Goal: Information Seeking & Learning: Understand process/instructions

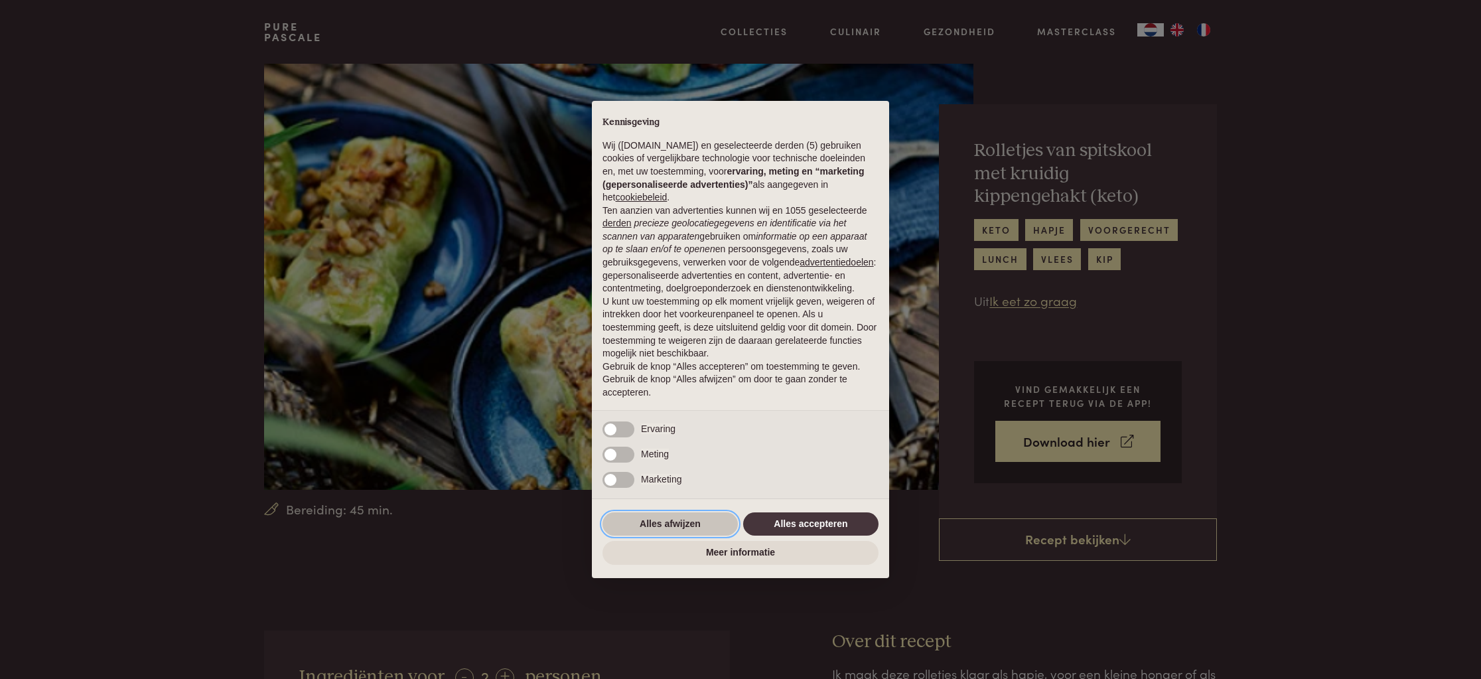
click at [641, 526] on button "Alles afwijzen" at bounding box center [669, 524] width 135 height 24
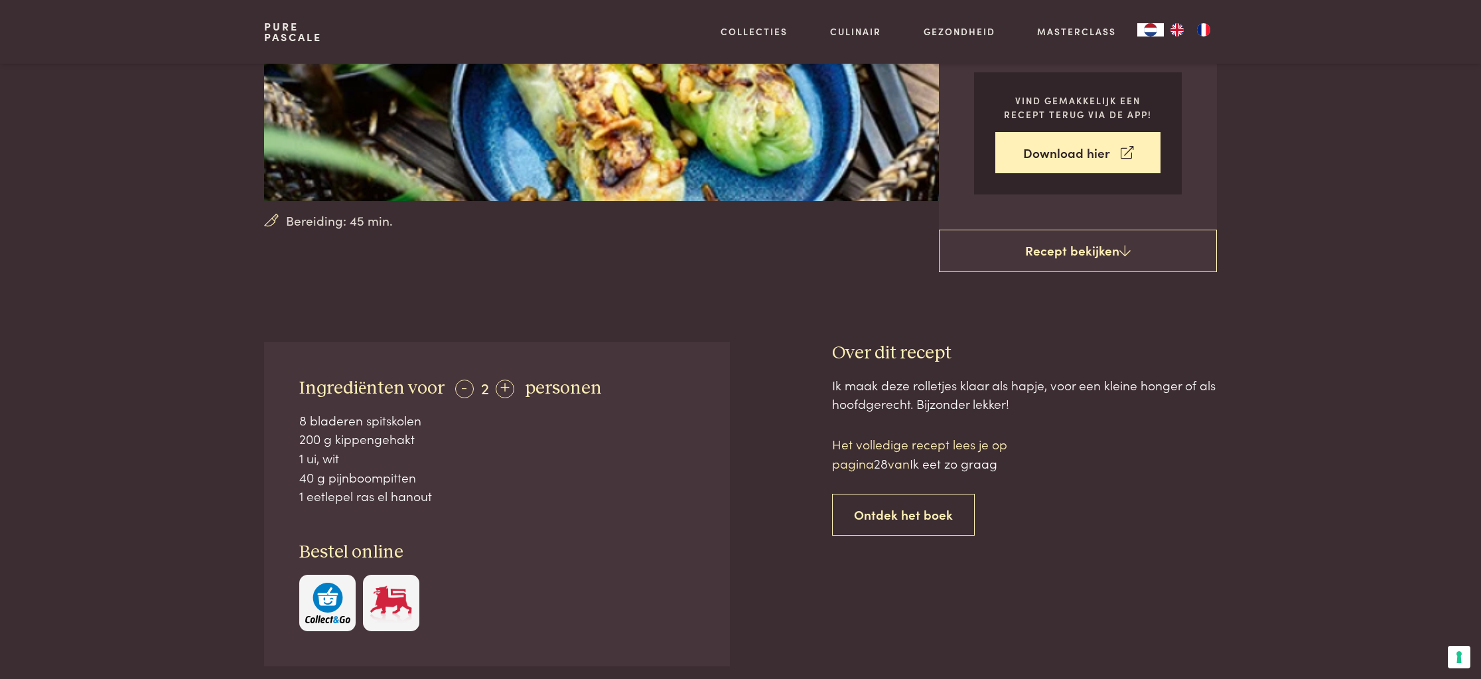
scroll to position [292, 0]
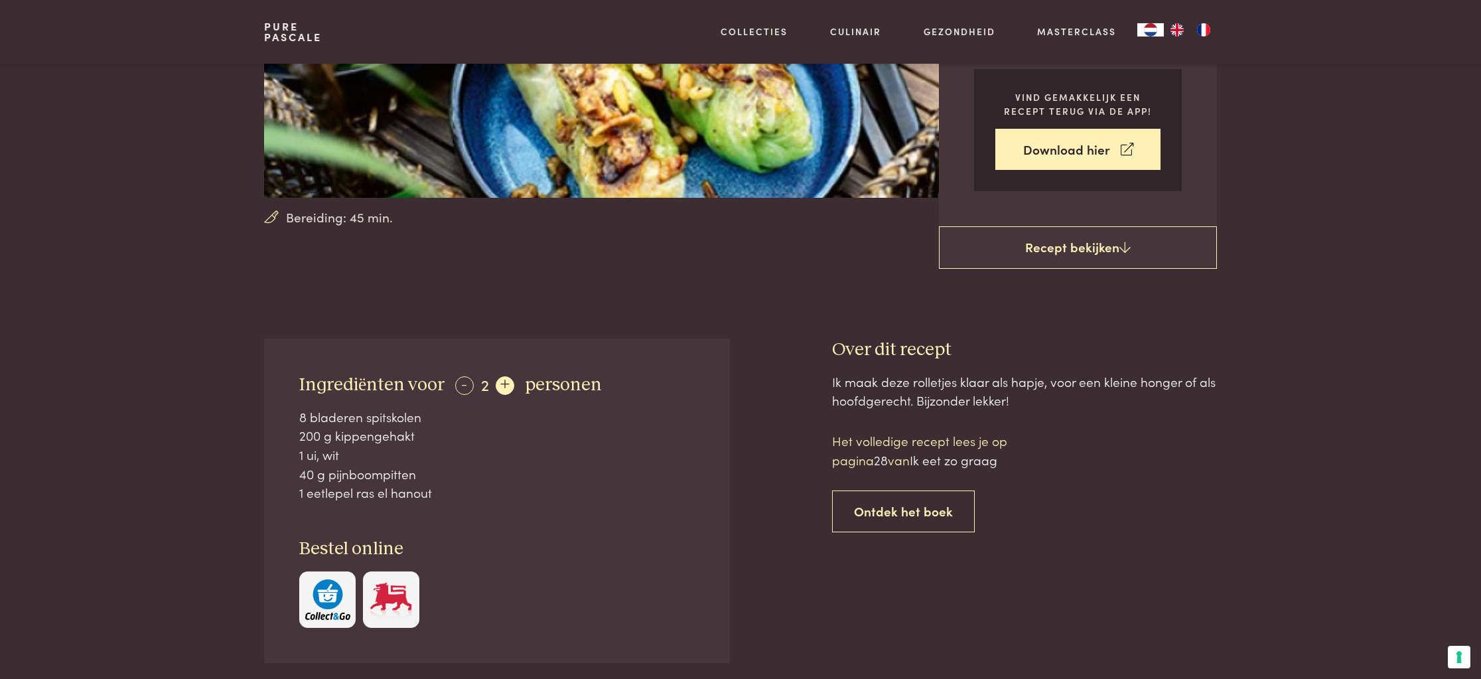
click at [502, 385] on div "+" at bounding box center [505, 385] width 19 height 19
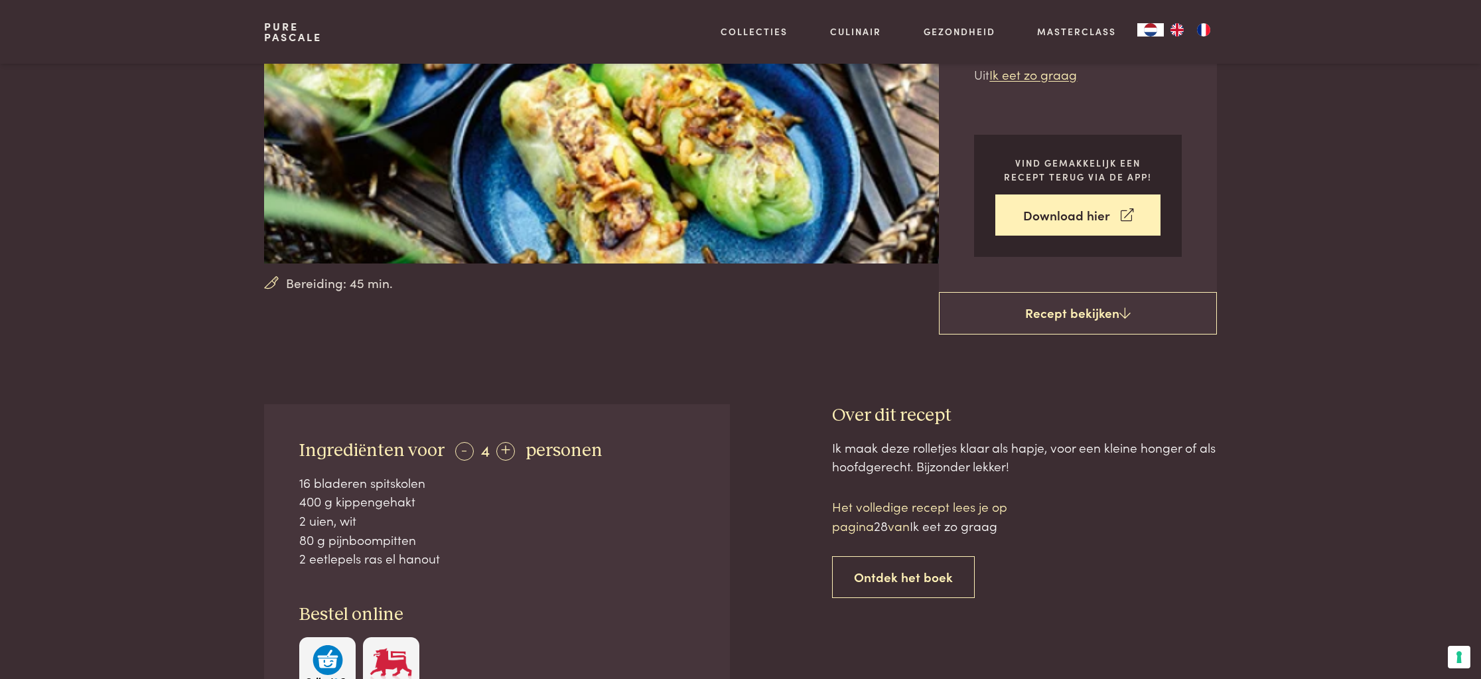
scroll to position [0, 0]
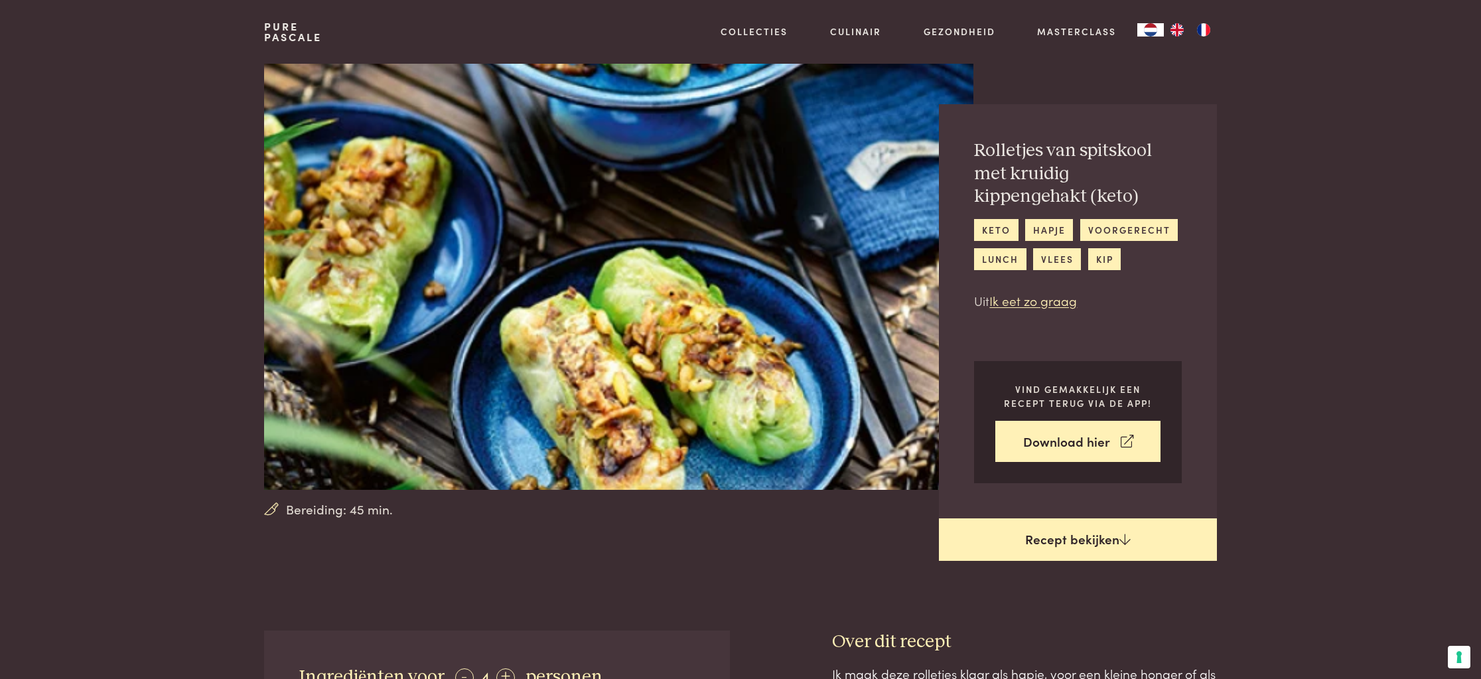
click at [1074, 539] on link "Recept bekijken" at bounding box center [1078, 539] width 278 height 42
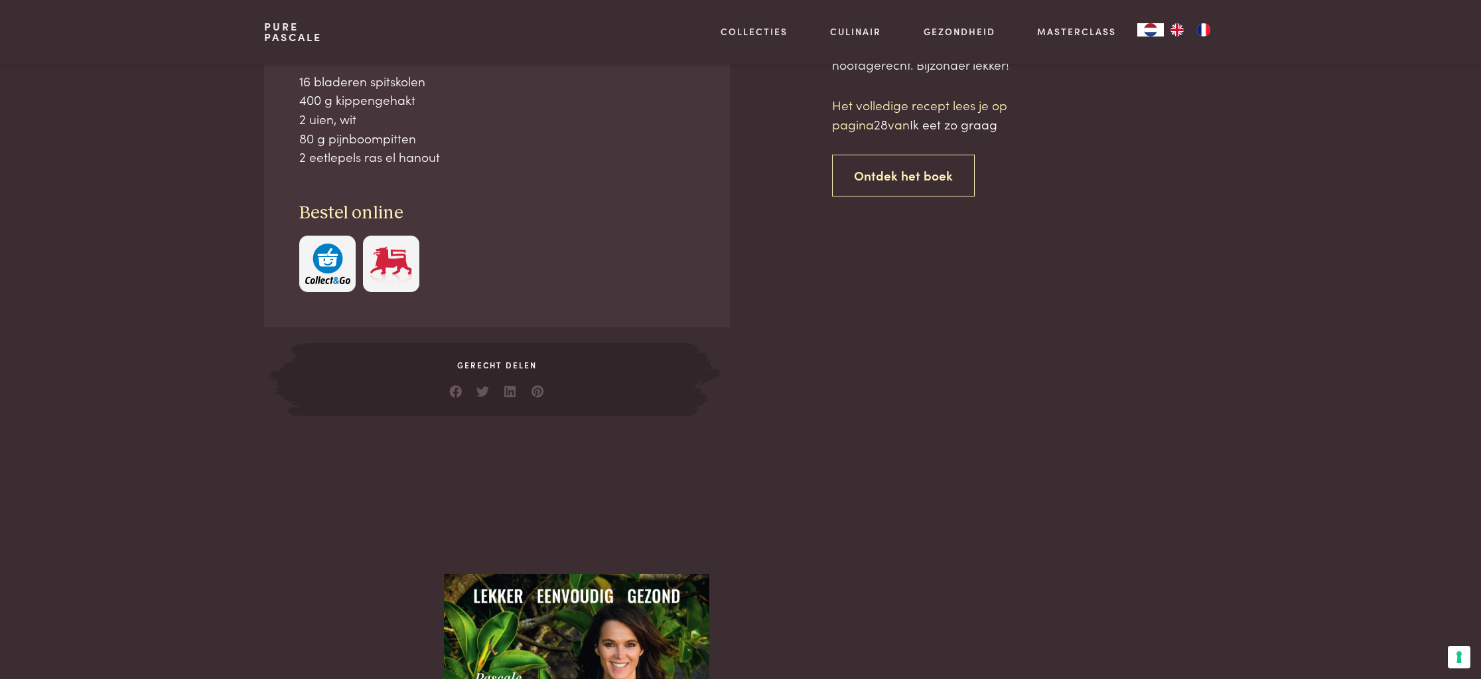
scroll to position [630, 0]
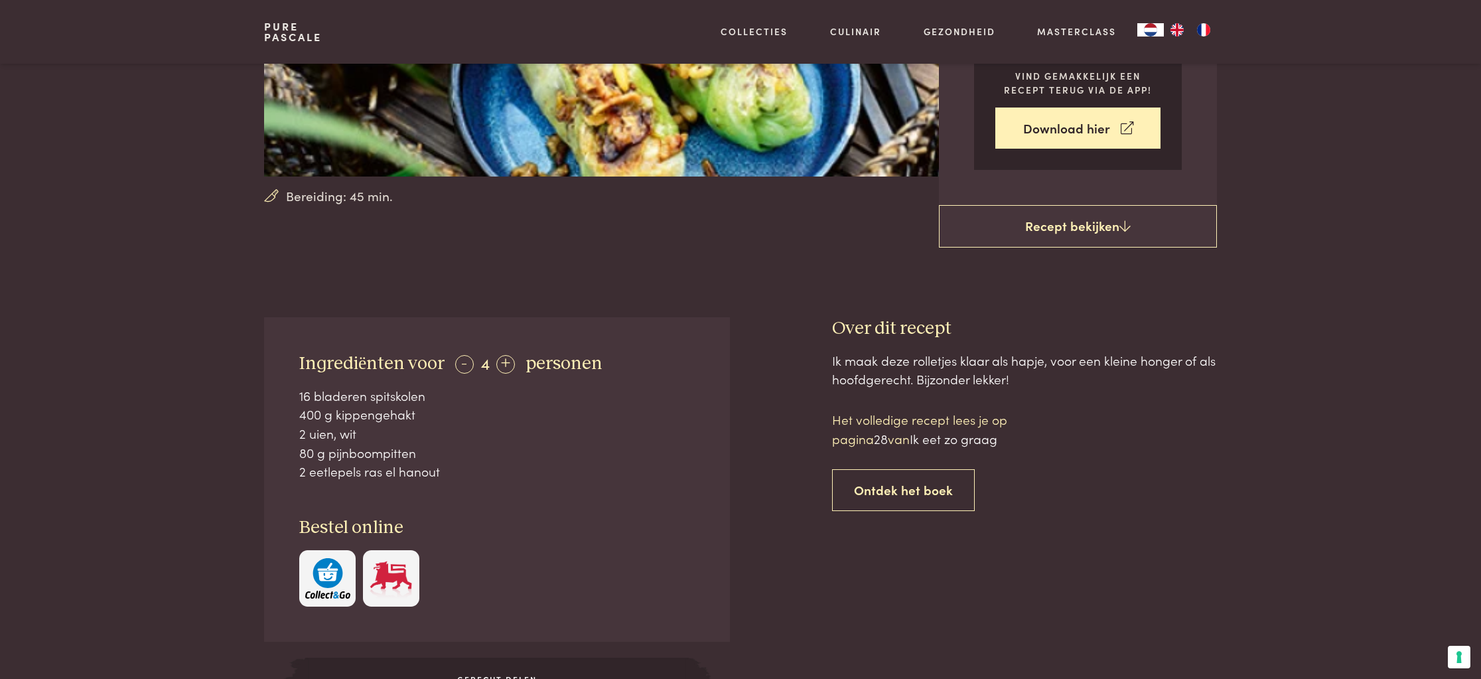
scroll to position [339, 0]
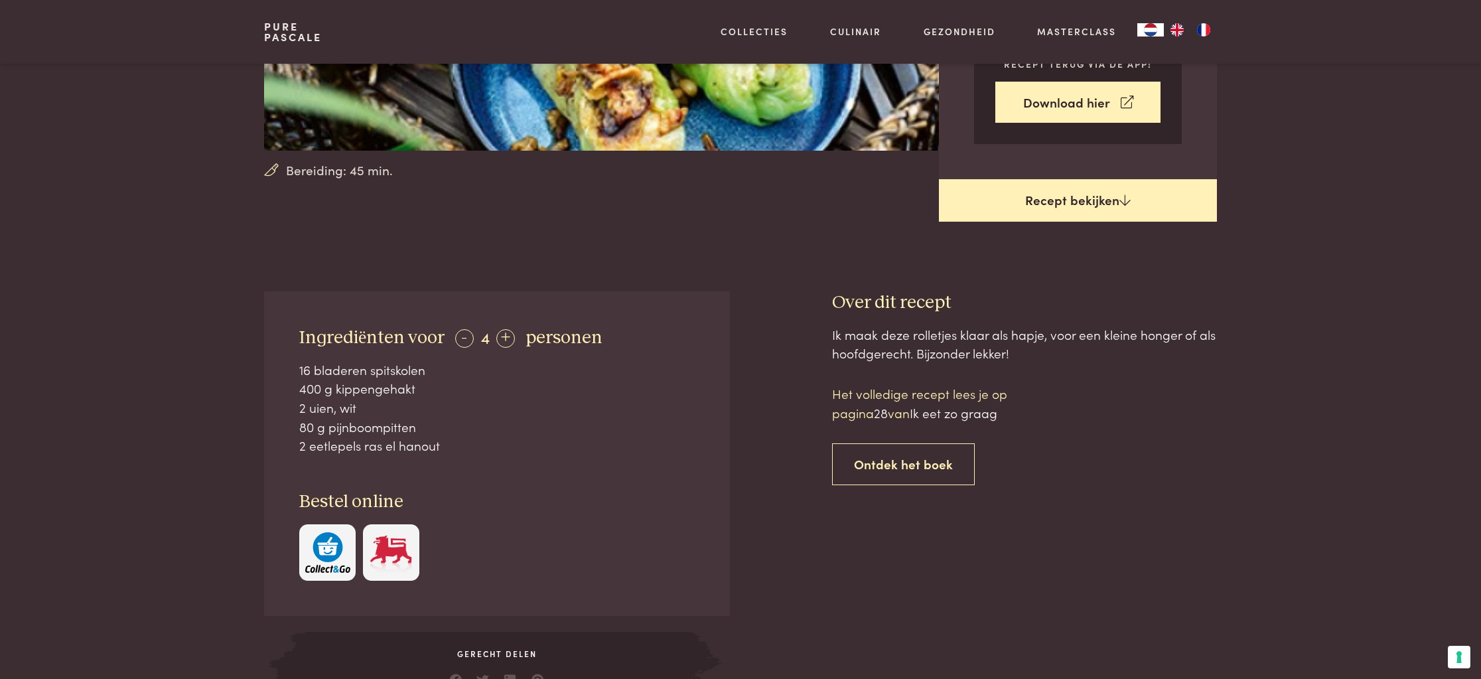
click at [1079, 201] on link "Recept bekijken" at bounding box center [1078, 200] width 278 height 42
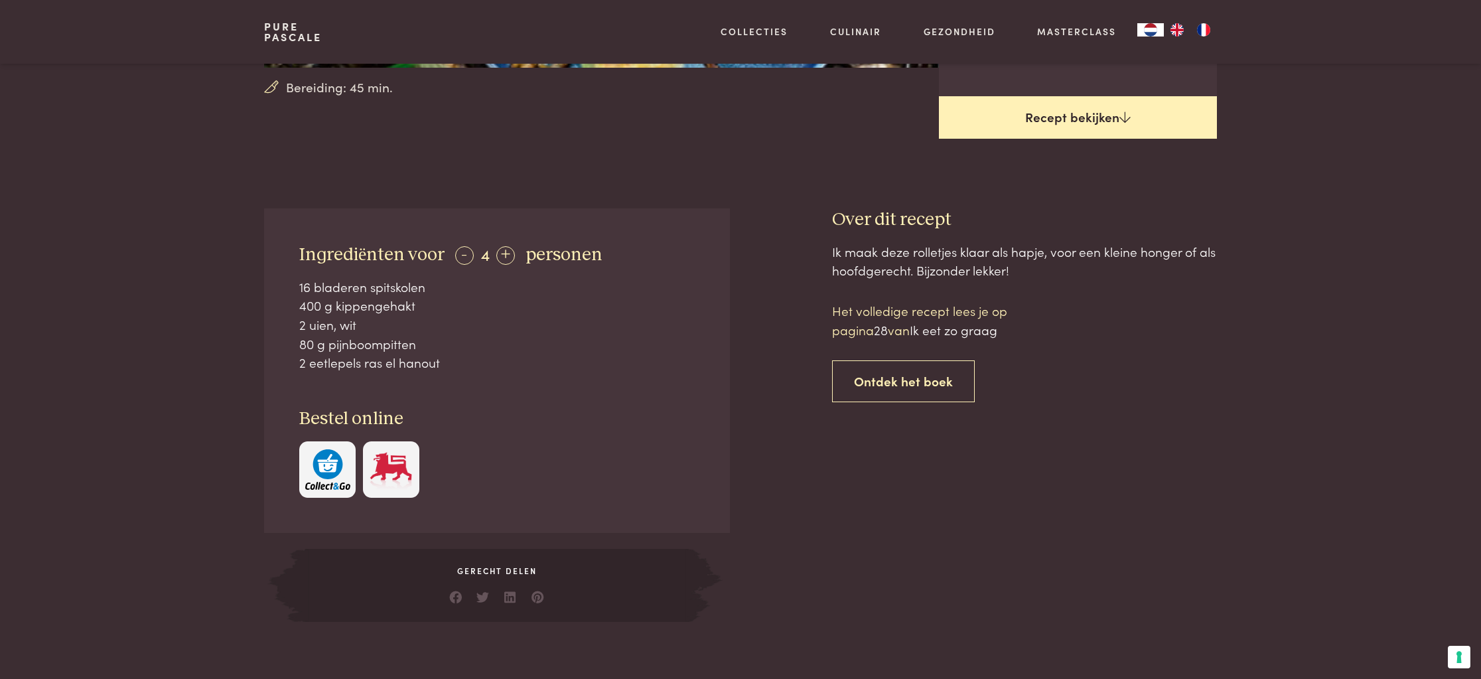
scroll to position [416, 0]
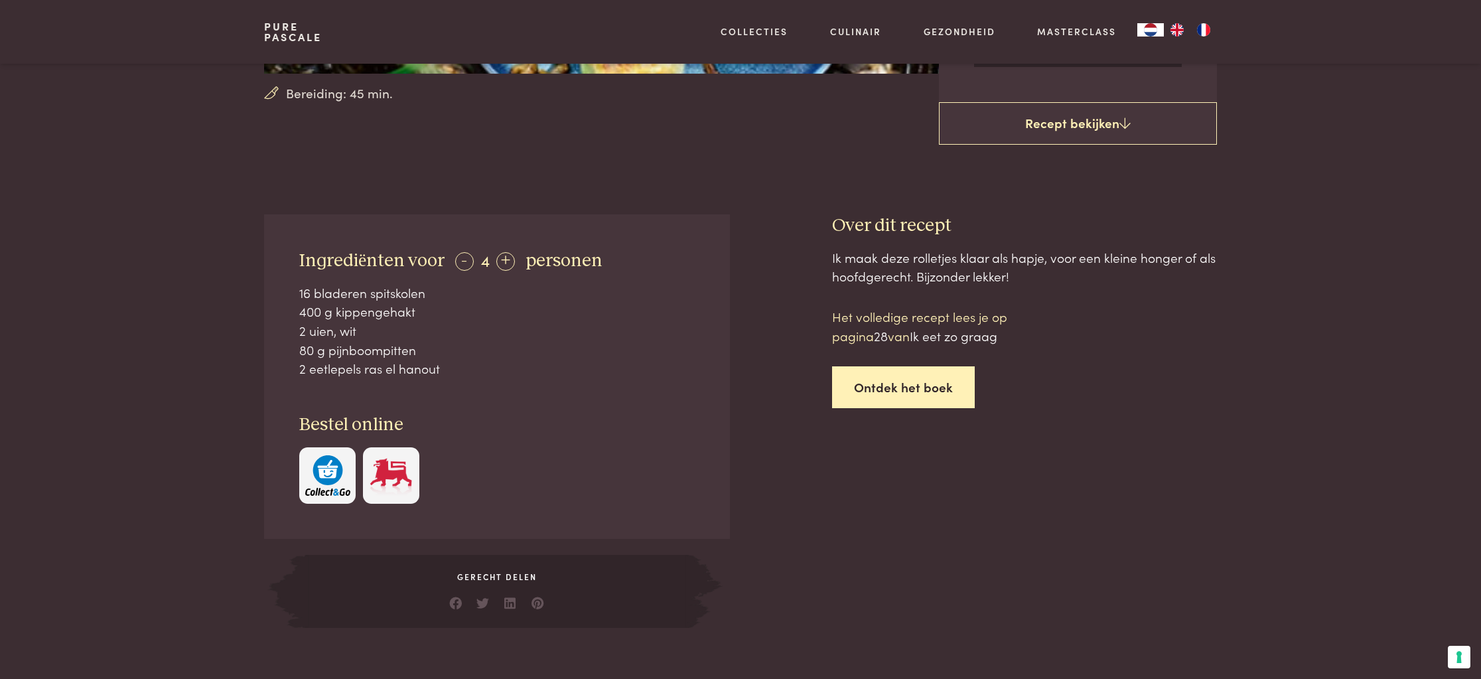
click at [900, 385] on link "Ontdek het boek" at bounding box center [903, 387] width 143 height 42
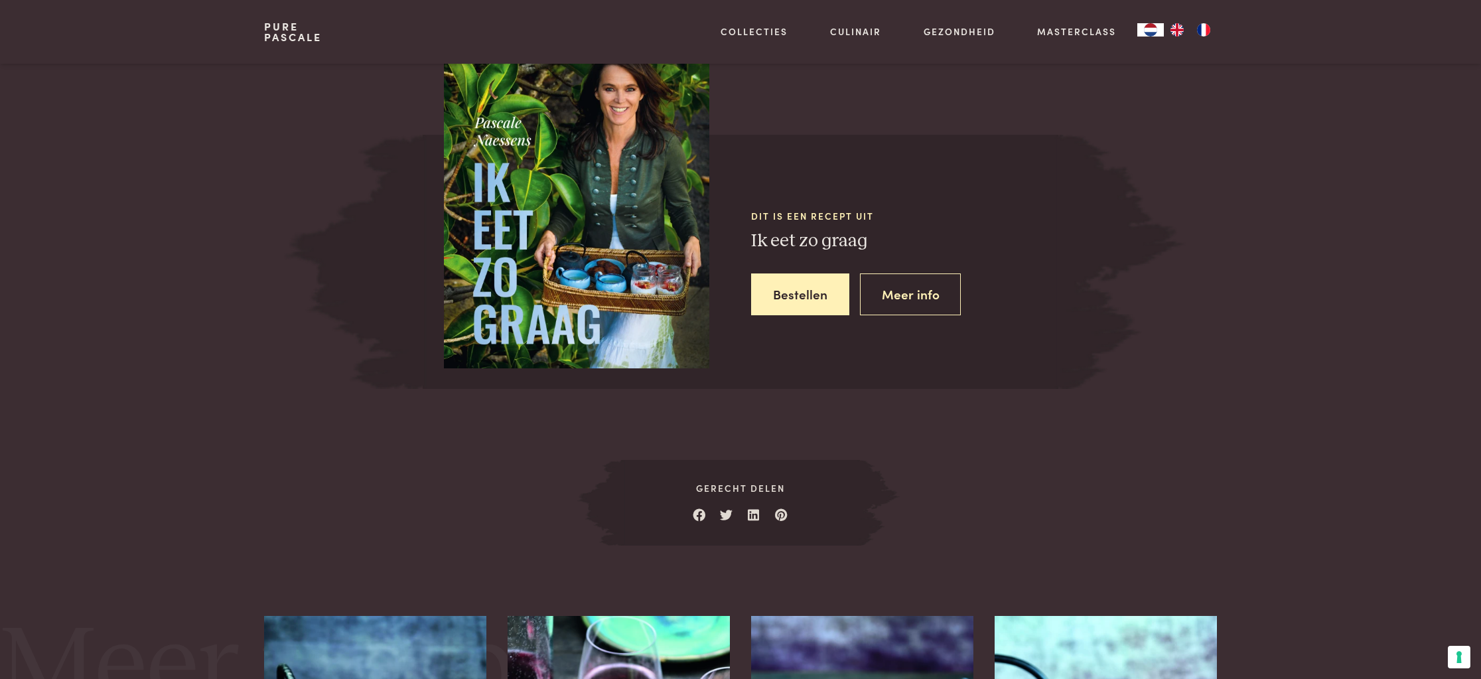
scroll to position [1185, 0]
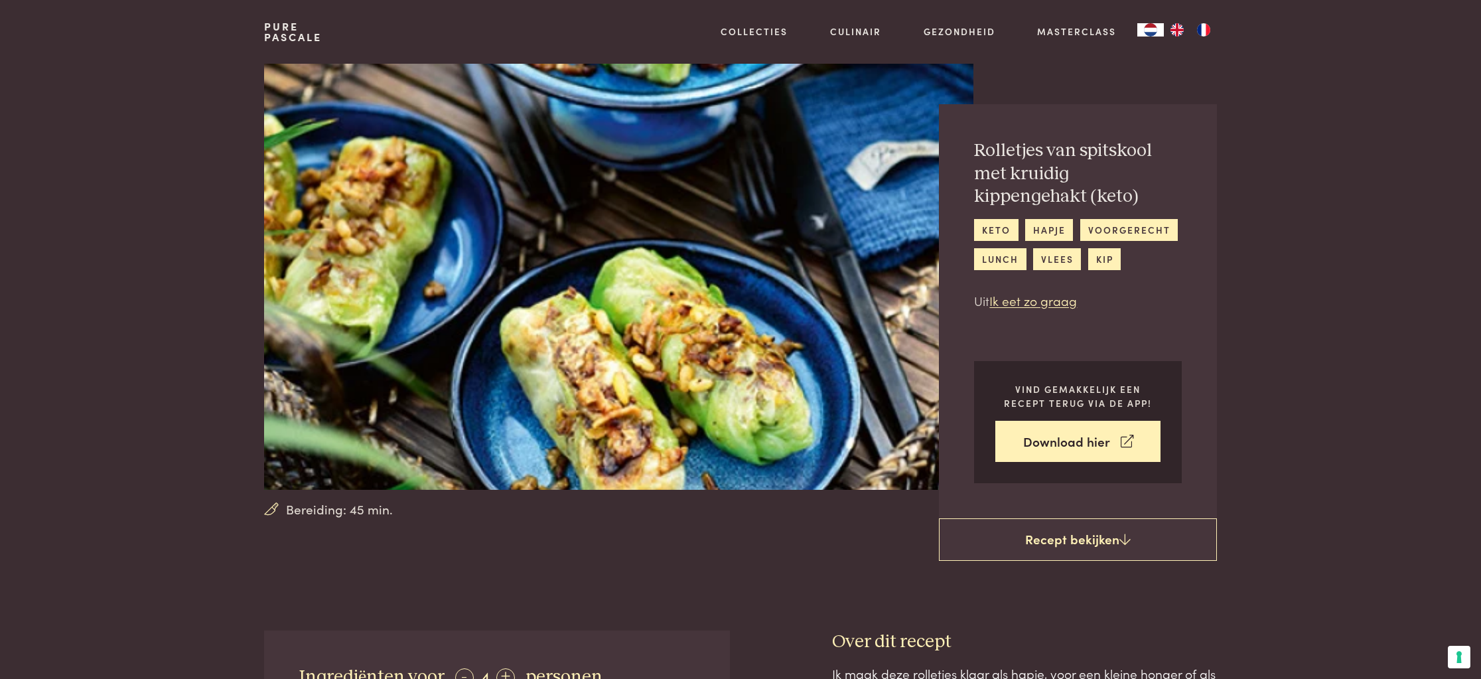
scroll to position [630, 0]
